Goal: Information Seeking & Learning: Learn about a topic

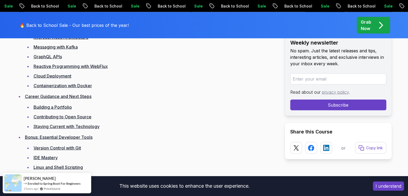
scroll to position [1395, 0]
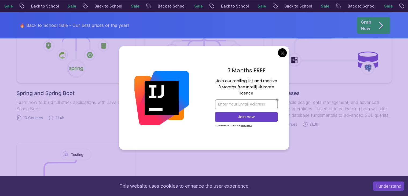
scroll to position [349, 0]
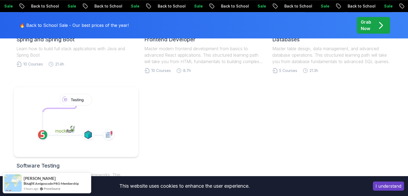
click at [104, 120] on icon at bounding box center [76, 119] width 92 height 55
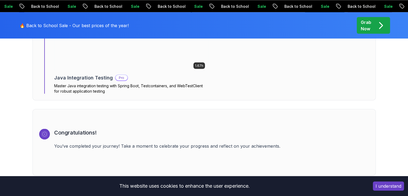
scroll to position [1014, 0]
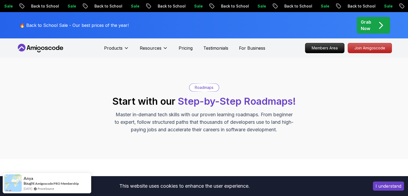
scroll to position [134, 0]
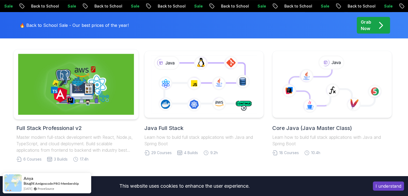
click at [112, 81] on img at bounding box center [76, 84] width 116 height 61
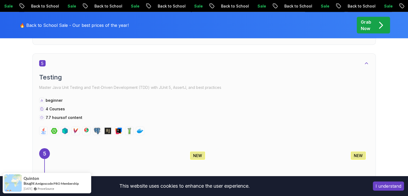
scroll to position [1181, 0]
